Goal: Navigation & Orientation: Find specific page/section

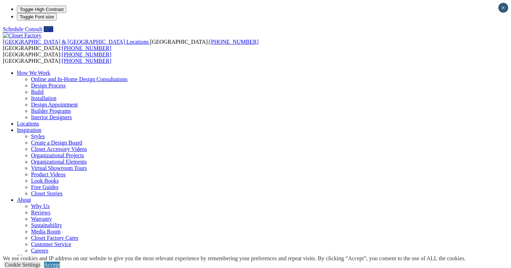
type input "*****"
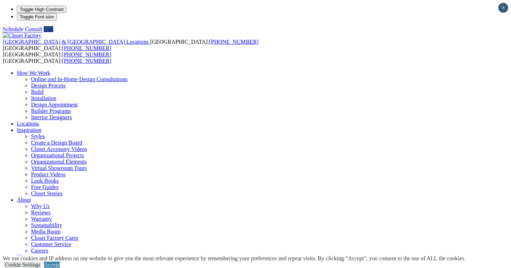
click input "*" at bounding box center [0, 0] width 0 height 0
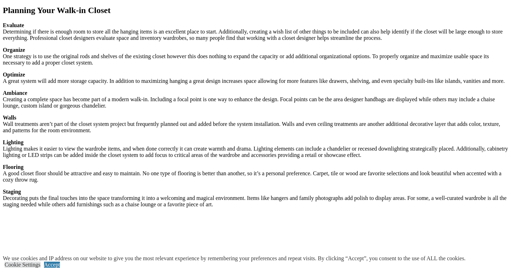
scroll to position [1044, 0]
